Goal: Transaction & Acquisition: Purchase product/service

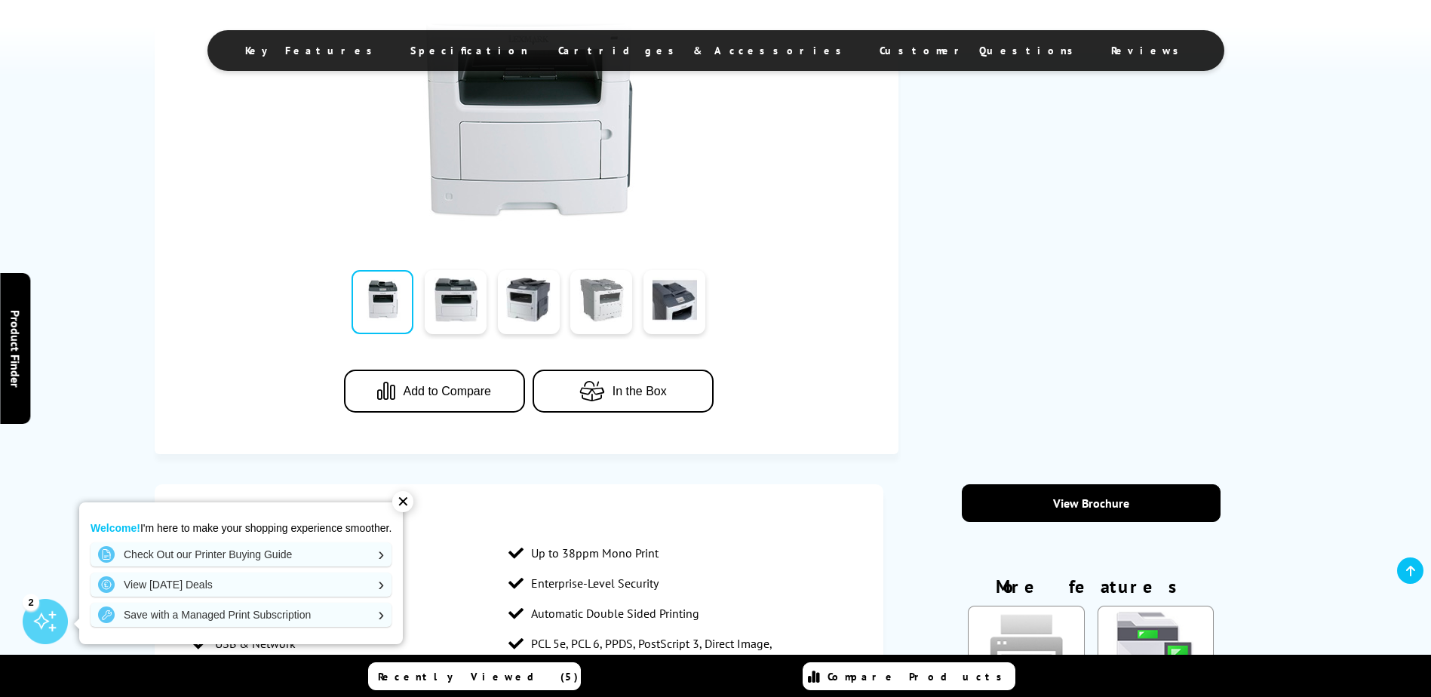
scroll to position [754, 0]
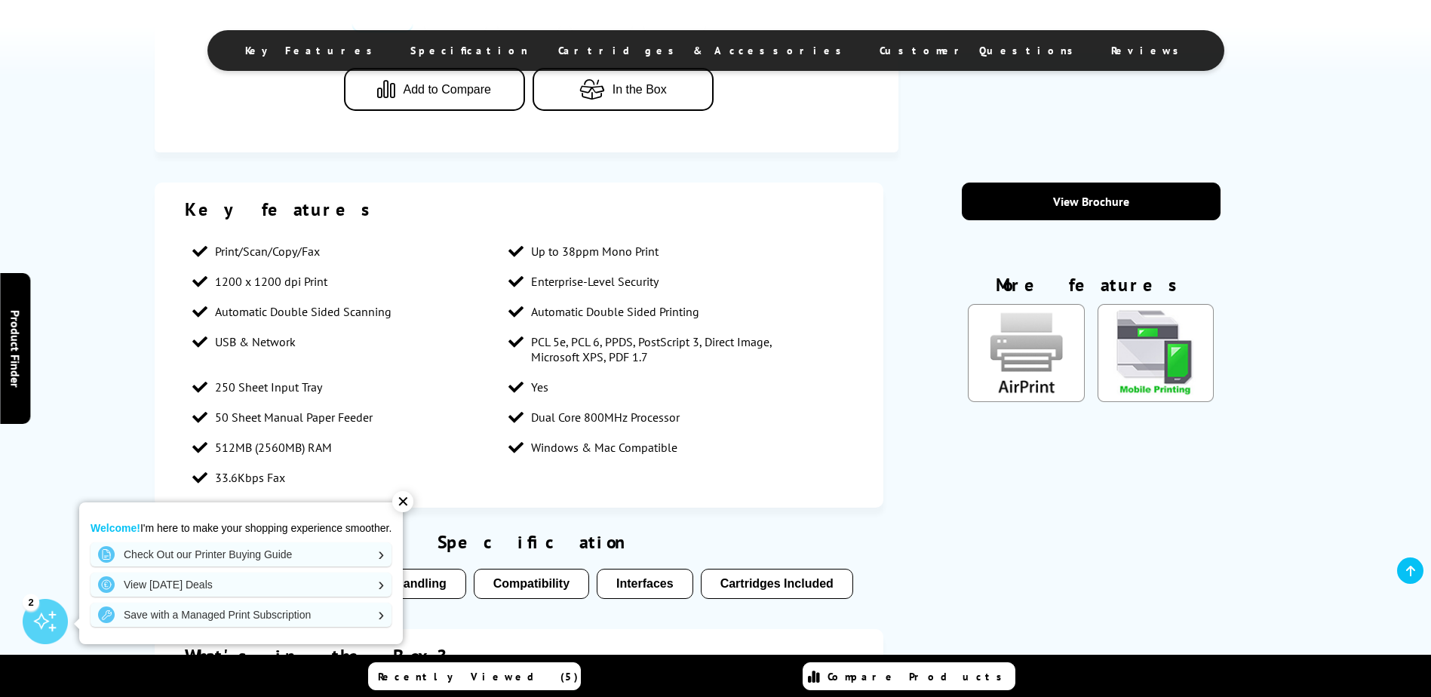
click at [714, 48] on span "Cartridges & Accessories" at bounding box center [703, 51] width 291 height 14
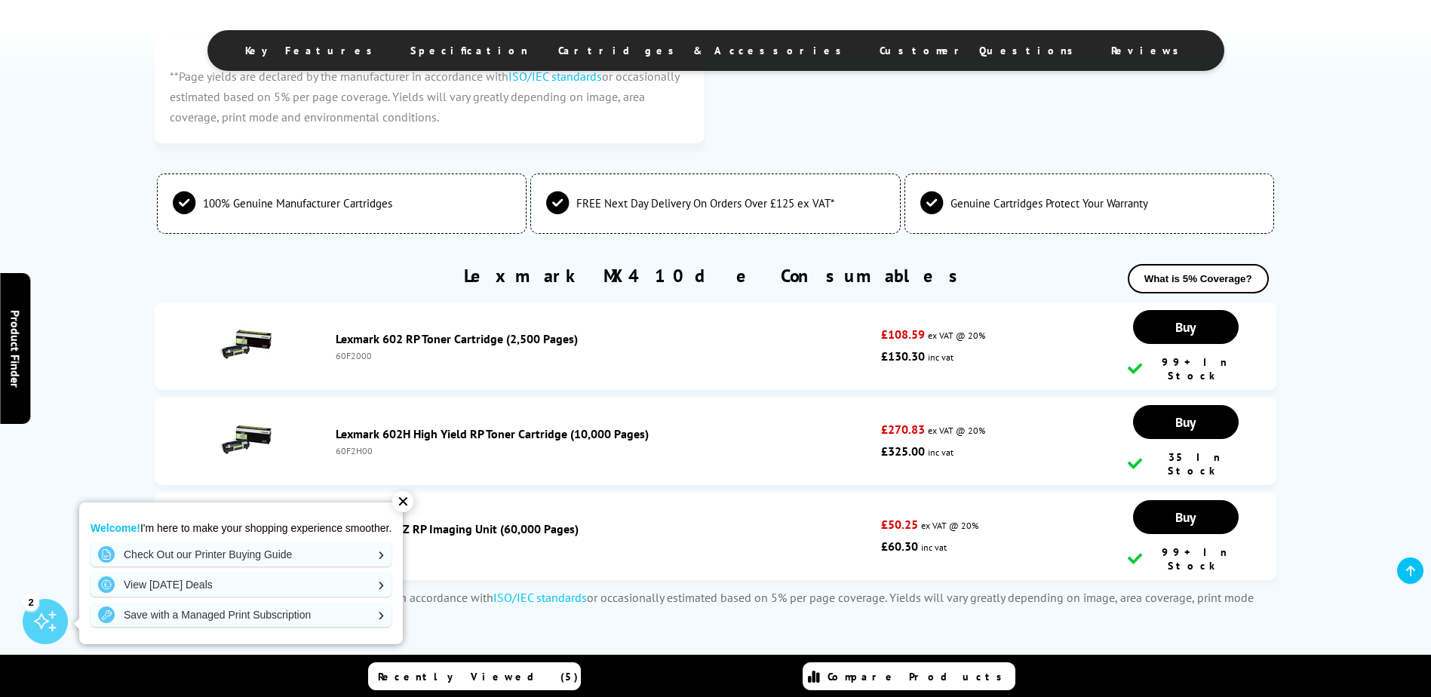
scroll to position [3004, 0]
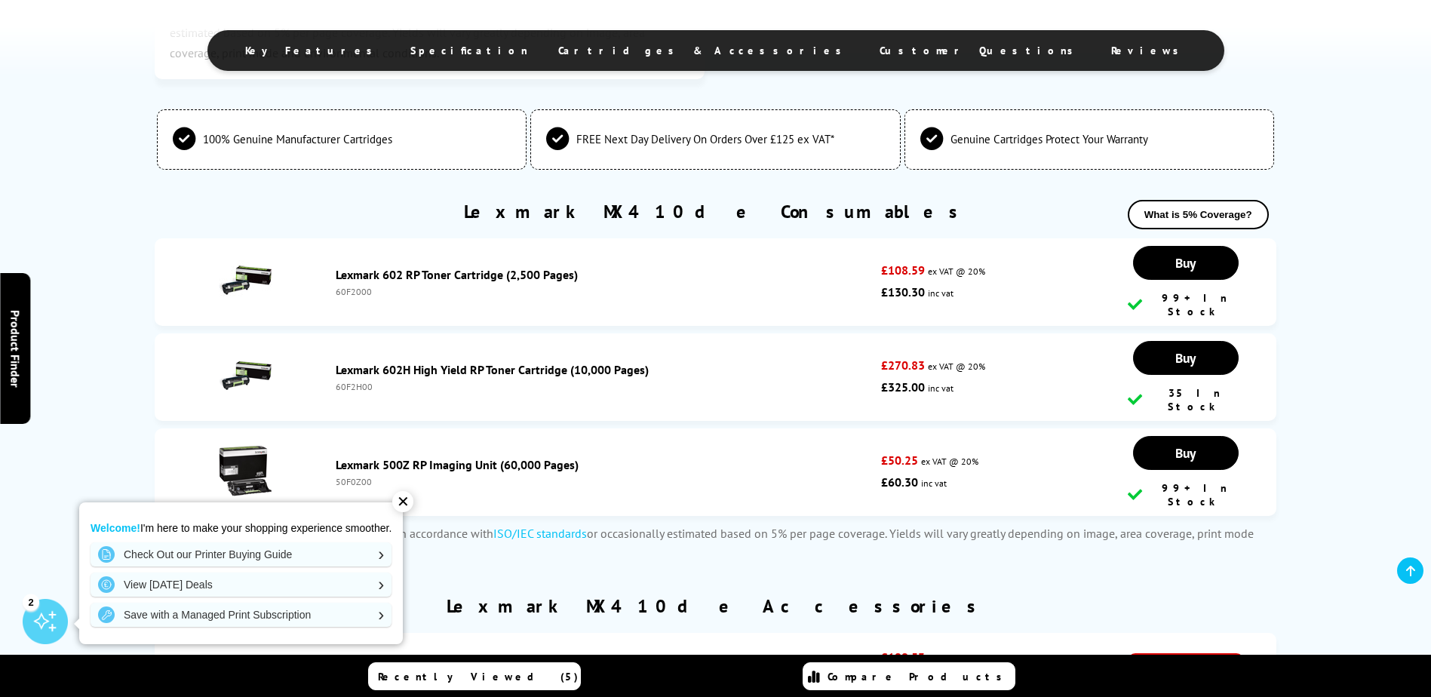
drag, startPoint x: 371, startPoint y: 287, endPoint x: 334, endPoint y: 291, distance: 37.2
click at [334, 291] on li "Lexmark 602 RP Toner Cartridge (2,500 Pages) 60F2000 £108.59 ex VAT @ 20% £130.…" at bounding box center [715, 282] width 1121 height 88
copy div "60F2000"
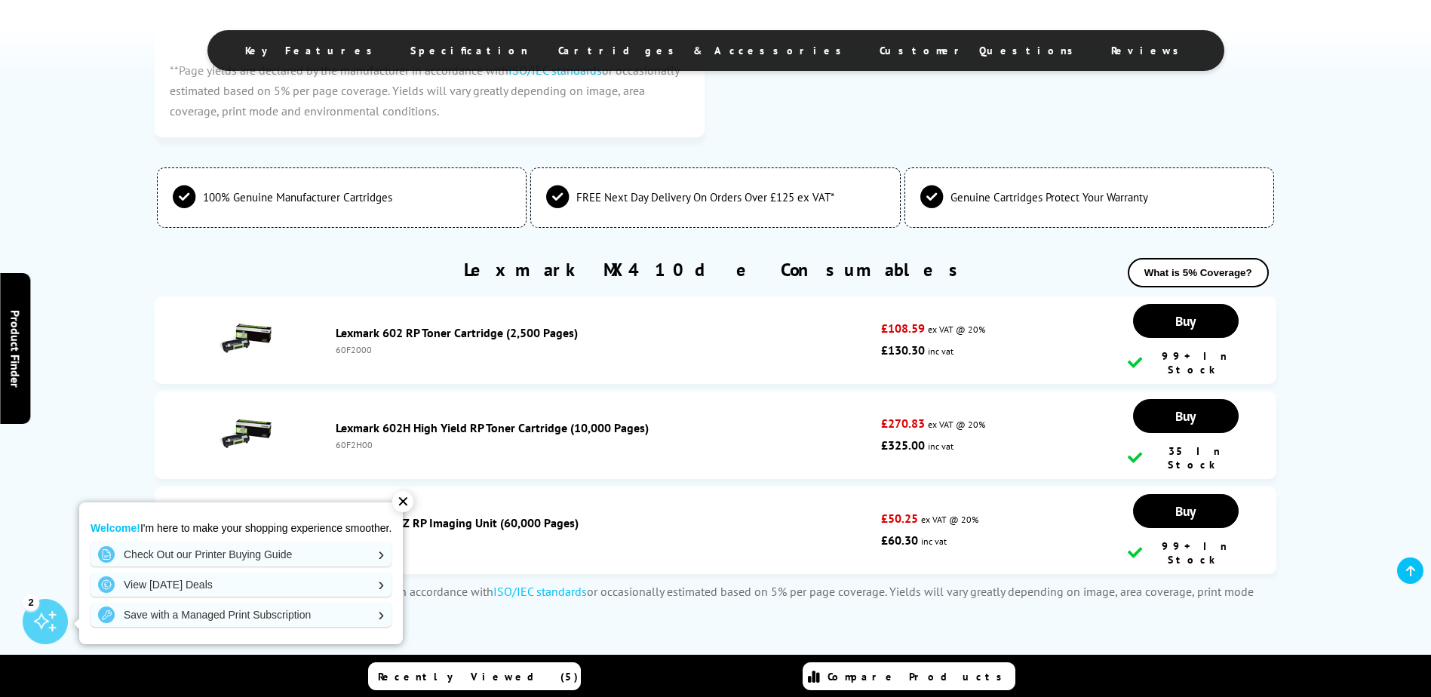
scroll to position [2928, 0]
